Goal: Browse casually: Explore the website without a specific task or goal

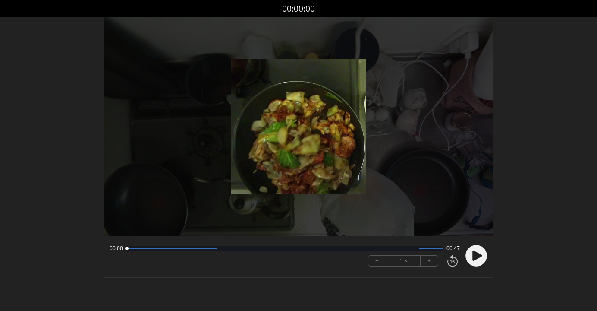
click at [475, 257] on icon at bounding box center [477, 255] width 9 height 10
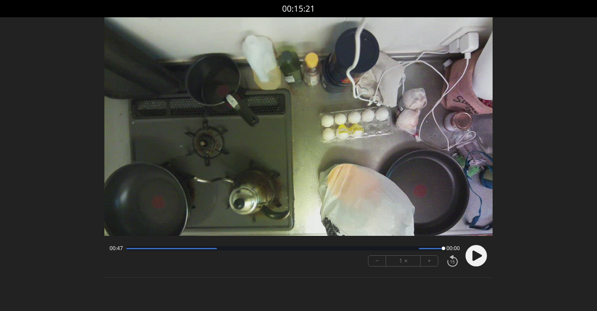
click at [475, 258] on icon at bounding box center [477, 255] width 9 height 10
click at [220, 249] on div at bounding box center [284, 248] width 317 height 4
click at [472, 257] on circle at bounding box center [477, 256] width 22 height 22
click at [221, 250] on div at bounding box center [284, 248] width 317 height 4
click at [483, 258] on circle at bounding box center [477, 256] width 22 height 22
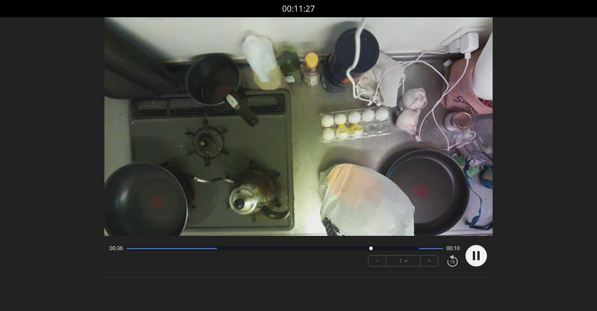
click at [175, 249] on div at bounding box center [284, 248] width 317 height 4
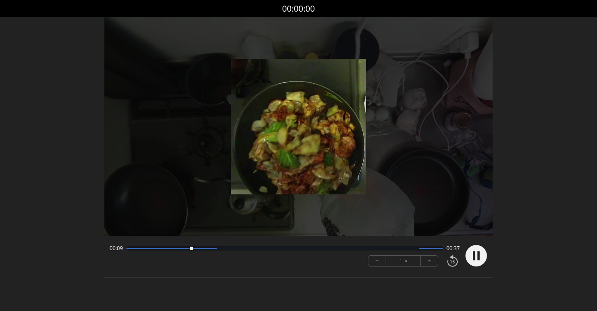
click at [474, 257] on icon at bounding box center [474, 255] width 2 height 9
click at [470, 256] on circle at bounding box center [477, 256] width 22 height 22
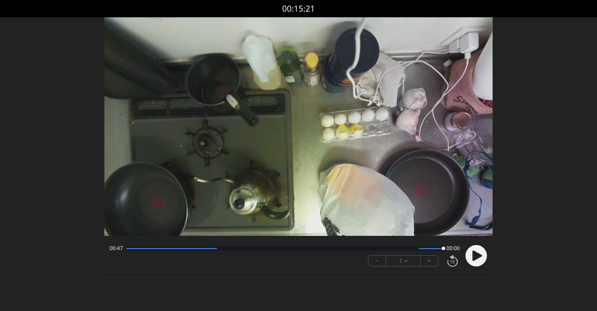
click at [348, 248] on div at bounding box center [284, 248] width 317 height 4
click at [479, 251] on circle at bounding box center [477, 256] width 22 height 22
click at [300, 251] on div "00:35 00:11" at bounding box center [285, 248] width 350 height 7
click at [298, 249] on div at bounding box center [284, 248] width 317 height 4
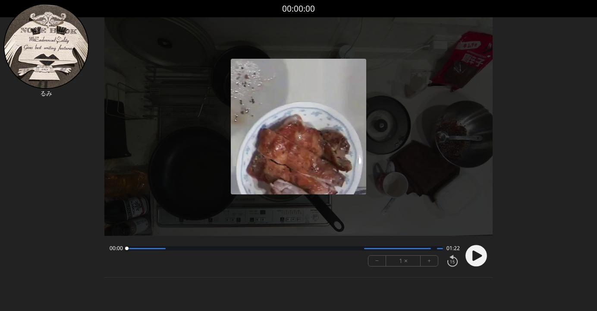
click at [469, 255] on circle at bounding box center [477, 256] width 22 height 22
click at [478, 253] on icon at bounding box center [477, 255] width 9 height 10
